Goal: Check status: Check status

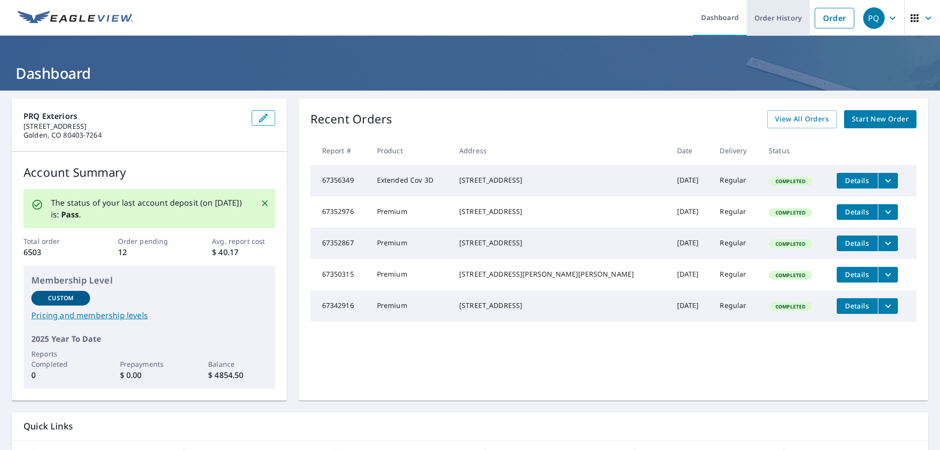
click at [781, 19] on link "Order History" at bounding box center [777, 18] width 63 height 36
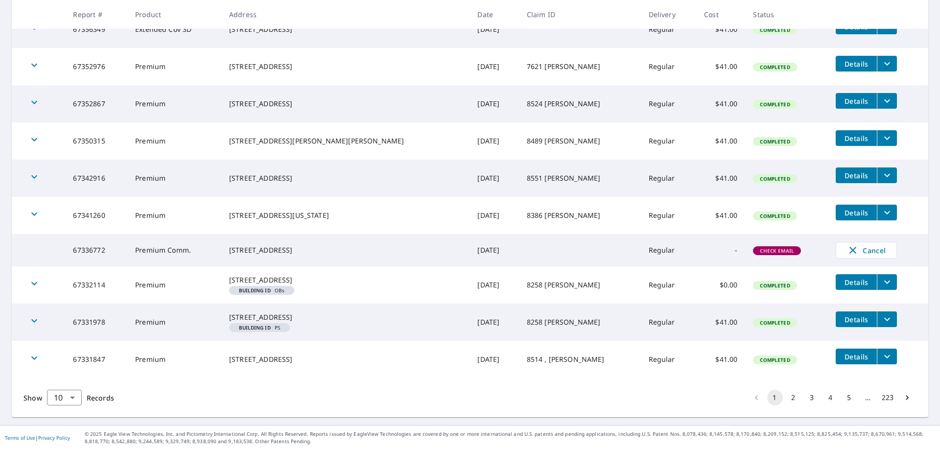
scroll to position [225, 0]
click at [787, 400] on button "2" at bounding box center [793, 398] width 16 height 16
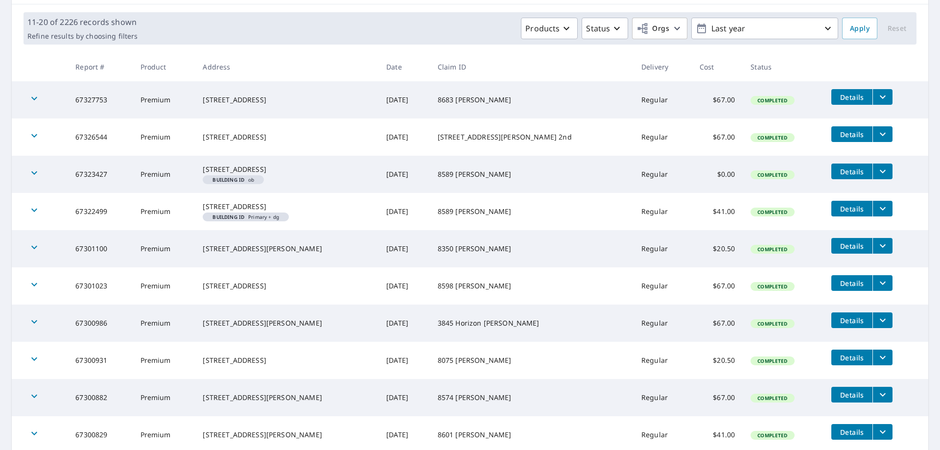
scroll to position [227, 0]
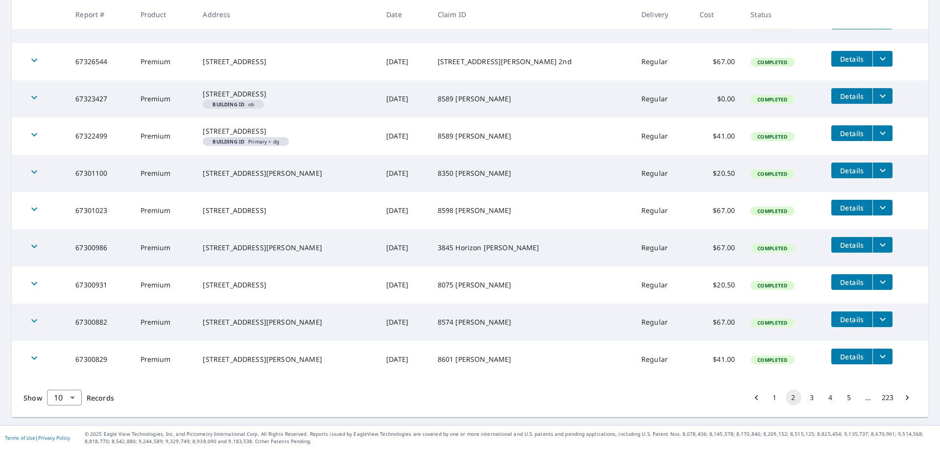
click at [804, 395] on button "3" at bounding box center [812, 398] width 16 height 16
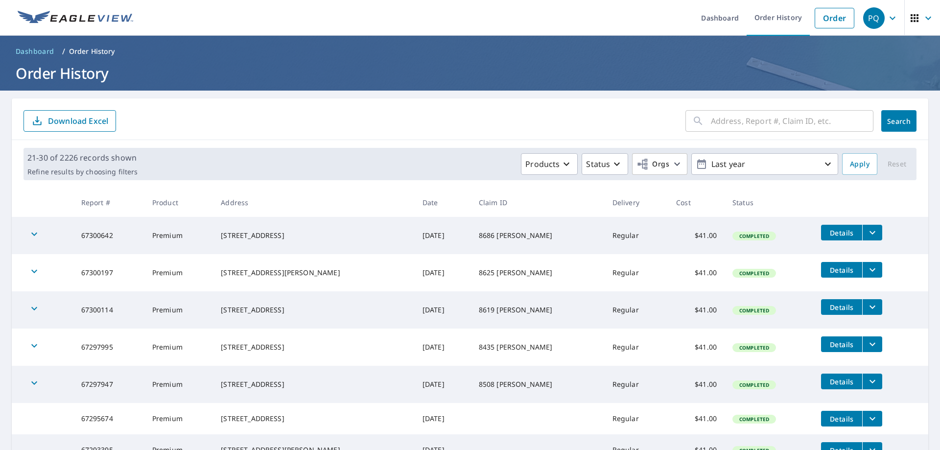
click at [48, 194] on th at bounding box center [43, 202] width 62 height 29
click at [742, 127] on input "text" at bounding box center [792, 120] width 162 height 27
paste input "8340 [PERSON_NAME]"
type input "8340 [PERSON_NAME]"
click button "Search" at bounding box center [898, 121] width 35 height 22
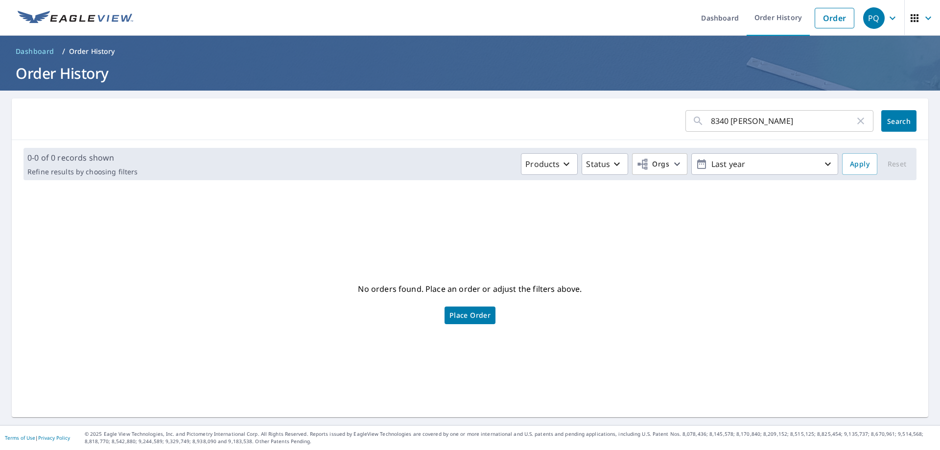
click at [857, 123] on icon "button" at bounding box center [860, 120] width 7 height 7
click at [746, 116] on input "text" at bounding box center [792, 120] width 162 height 27
paste input "1836 Ridge Dr"
type input "1836 Ridge Dr"
click button "Search" at bounding box center [898, 121] width 35 height 22
